Goal: Information Seeking & Learning: Learn about a topic

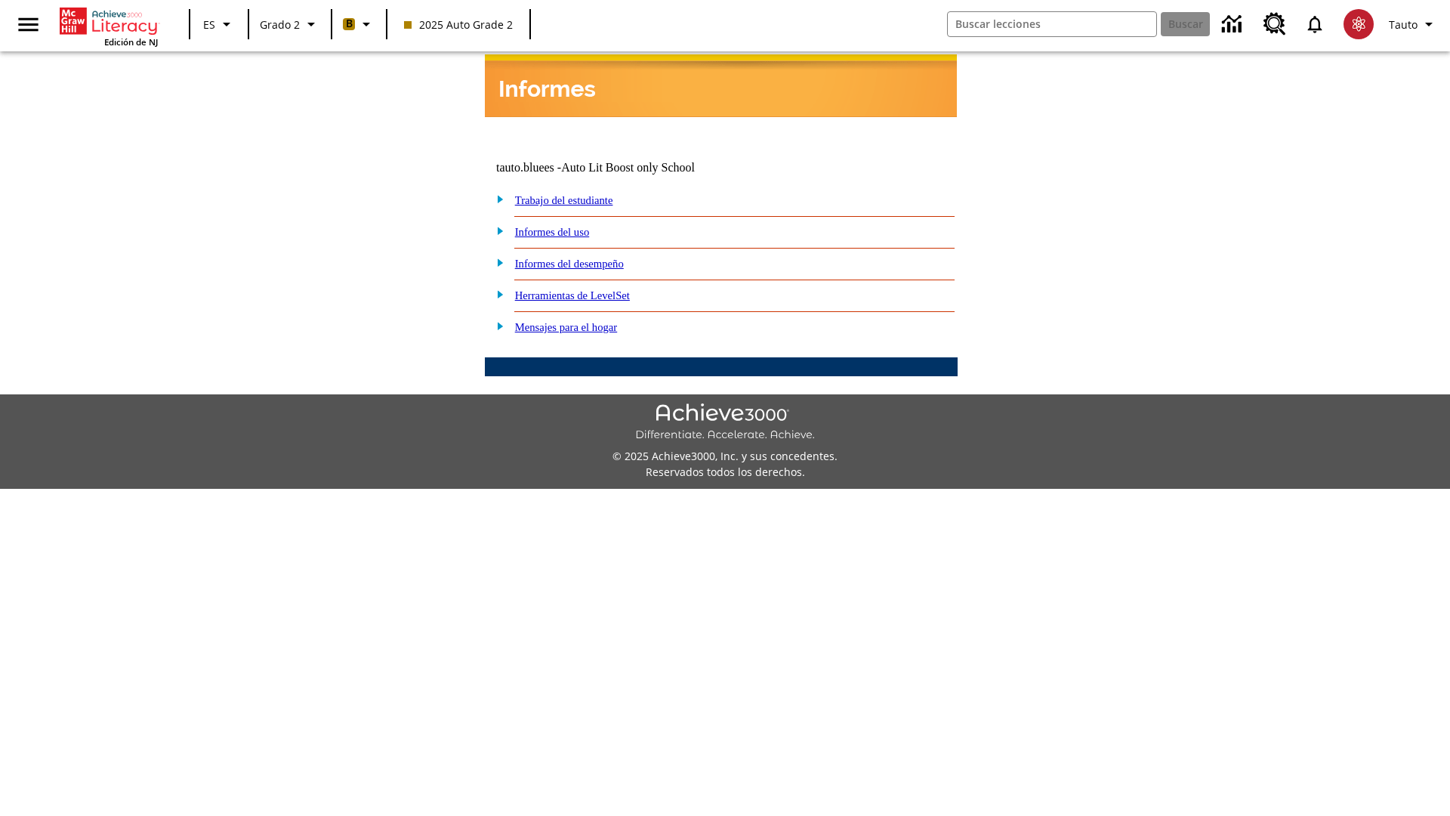
click at [589, 258] on link "Informes del desempeño" at bounding box center [569, 264] width 109 height 12
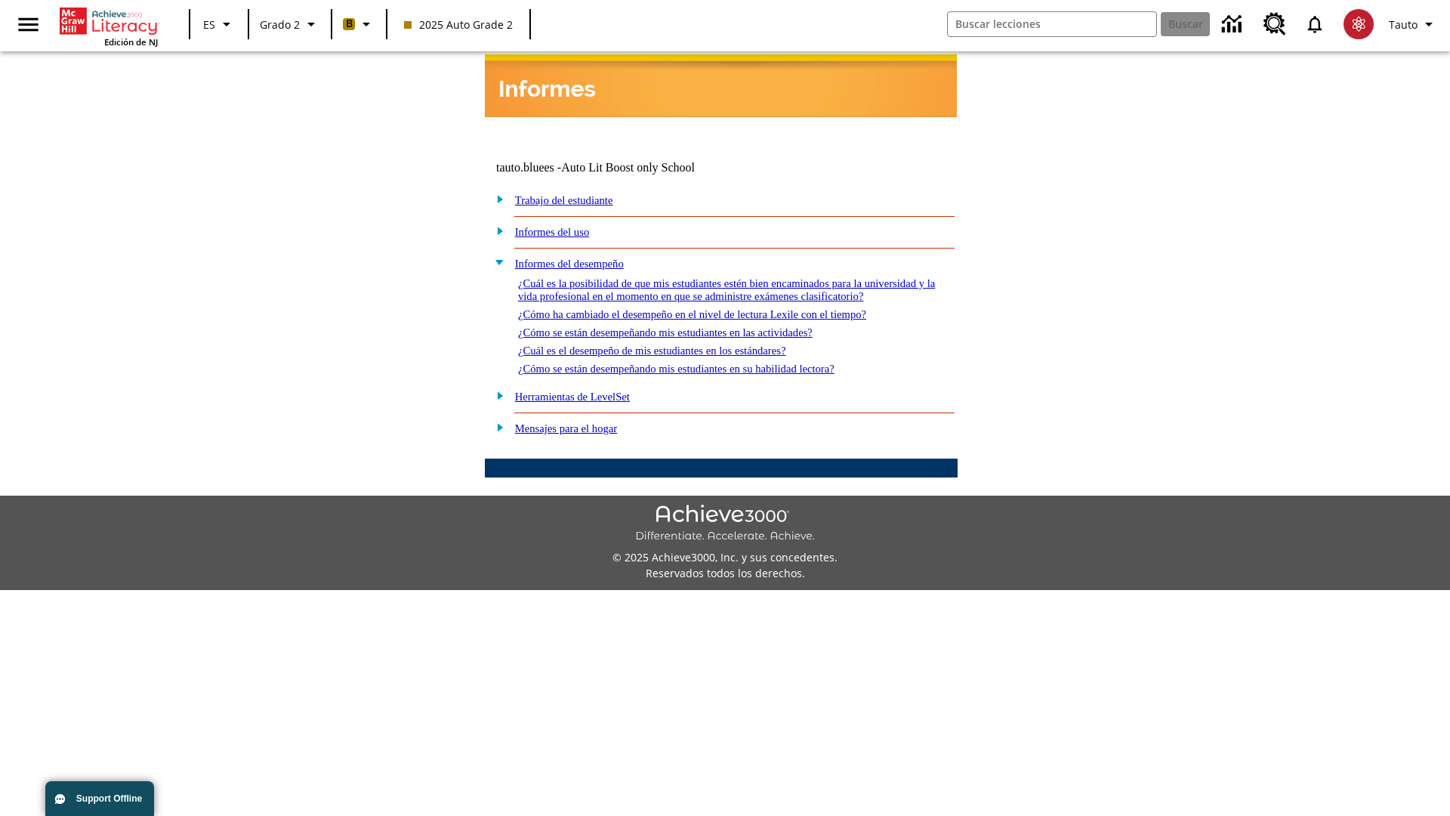
click at [717, 310] on link "¿Cómo ha cambiado el desempeño en el nivel de lectura Lexile con el tiempo?" at bounding box center [692, 314] width 348 height 12
